Goal: Information Seeking & Learning: Learn about a topic

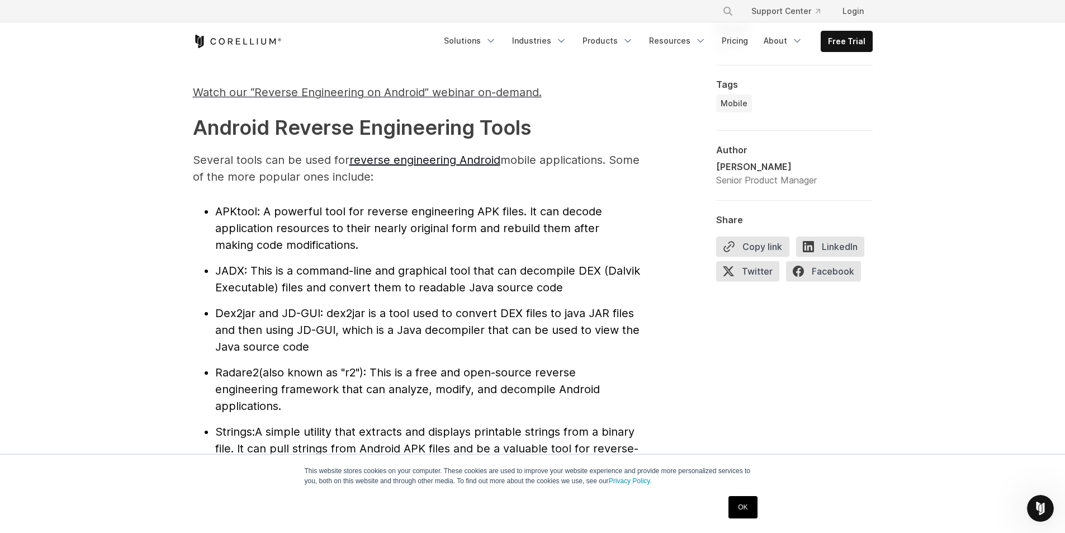
scroll to position [1174, 0]
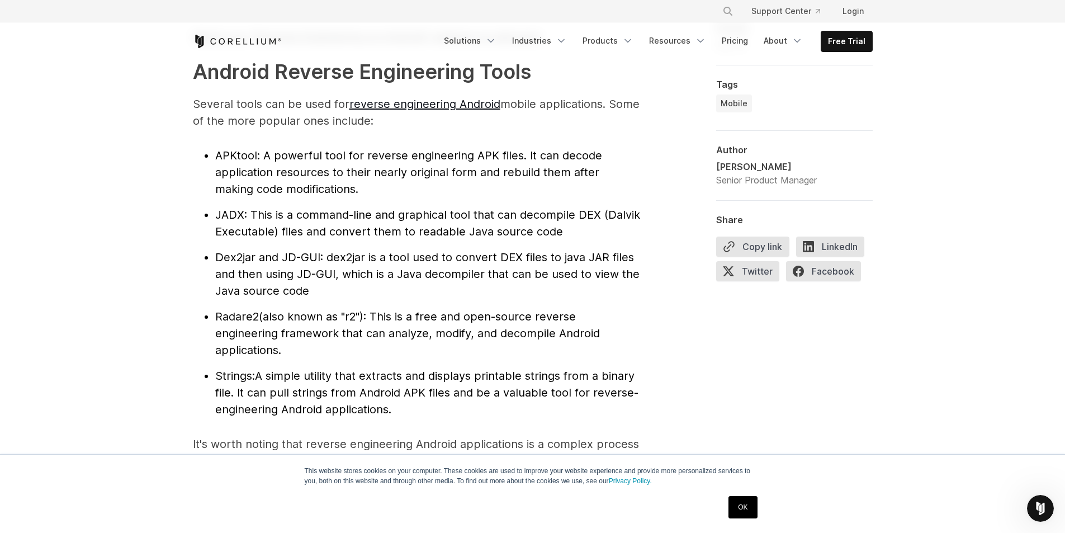
click at [457, 289] on li "Dex2jar and JD-GUI : dex2jar is a tool used to convert DEX files to java JAR fi…" at bounding box center [427, 274] width 425 height 50
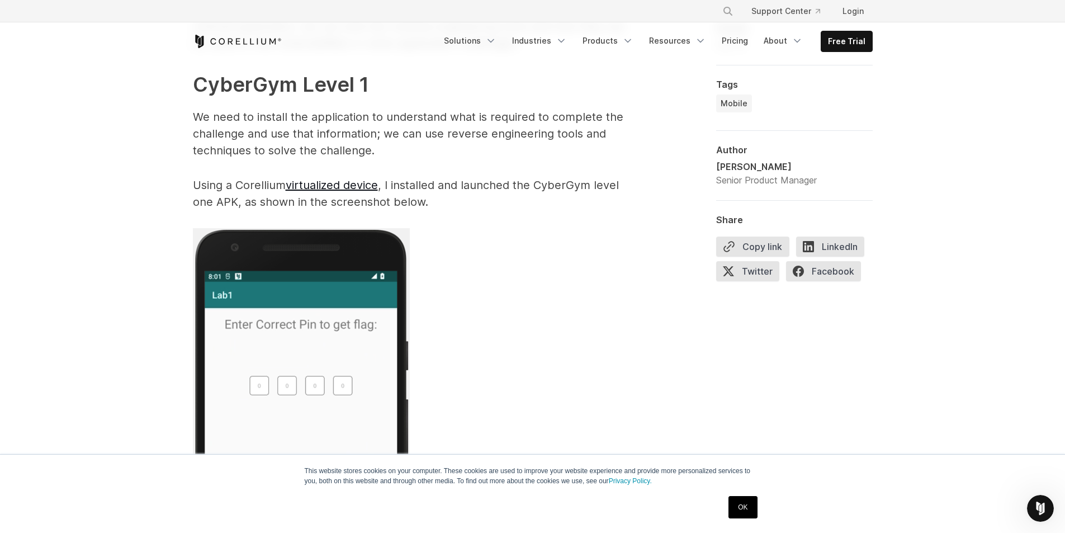
scroll to position [2068, 0]
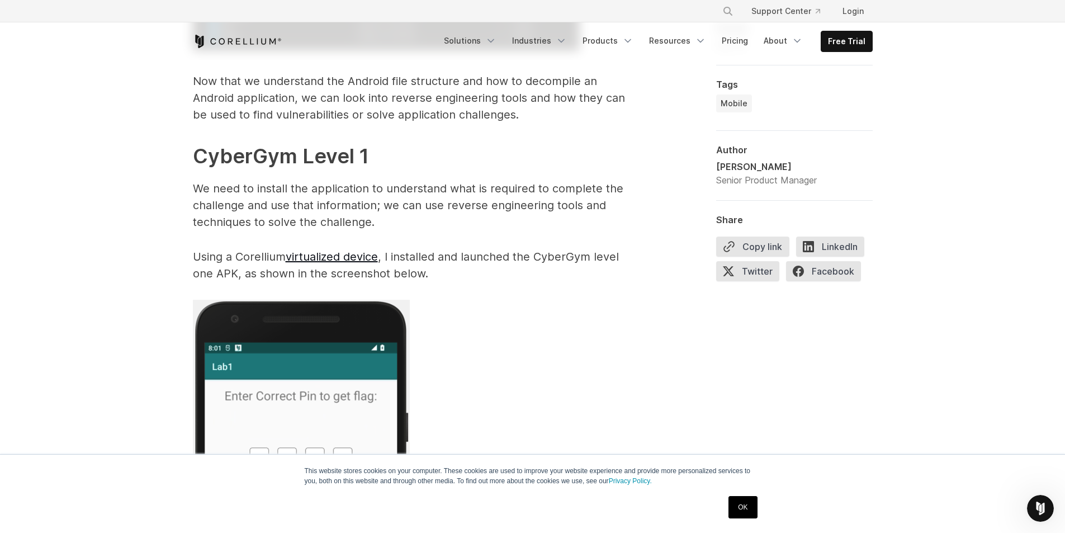
click at [328, 258] on link "virtualized device" at bounding box center [332, 256] width 92 height 13
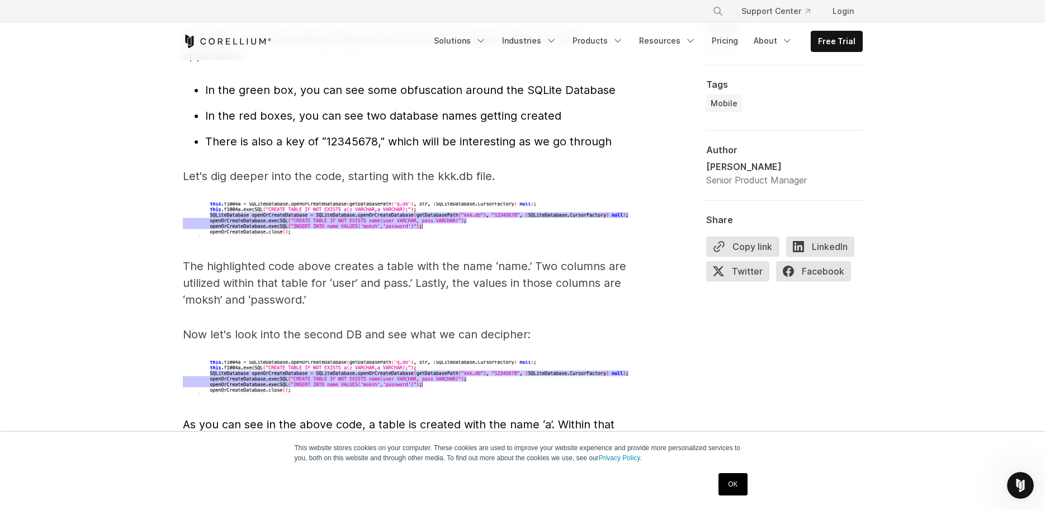
scroll to position [3466, 0]
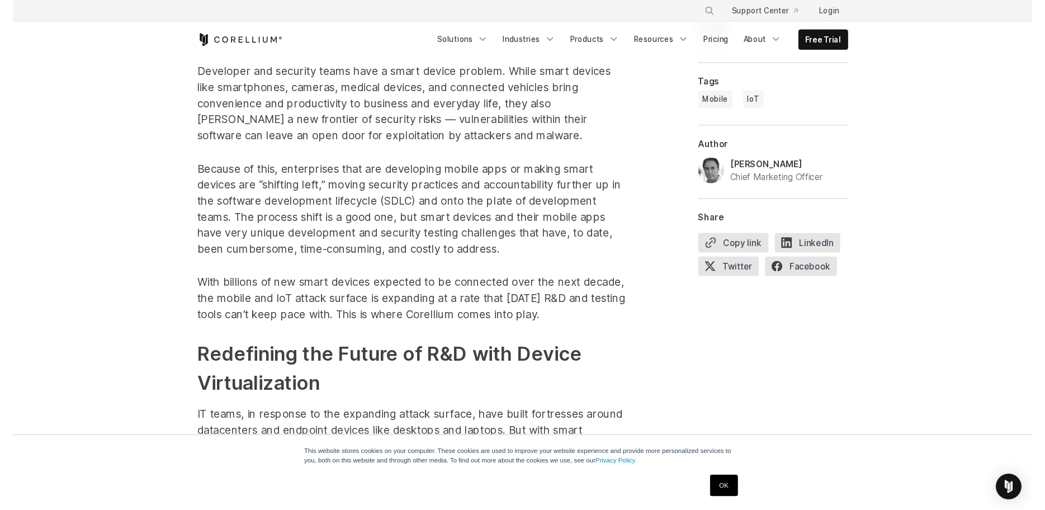
scroll to position [727, 0]
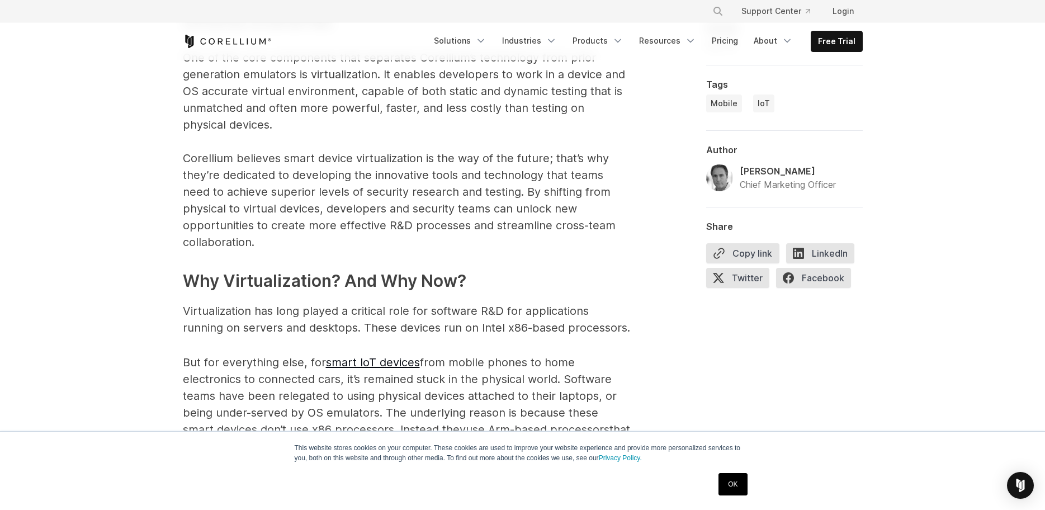
scroll to position [1453, 0]
